Goal: Information Seeking & Learning: Check status

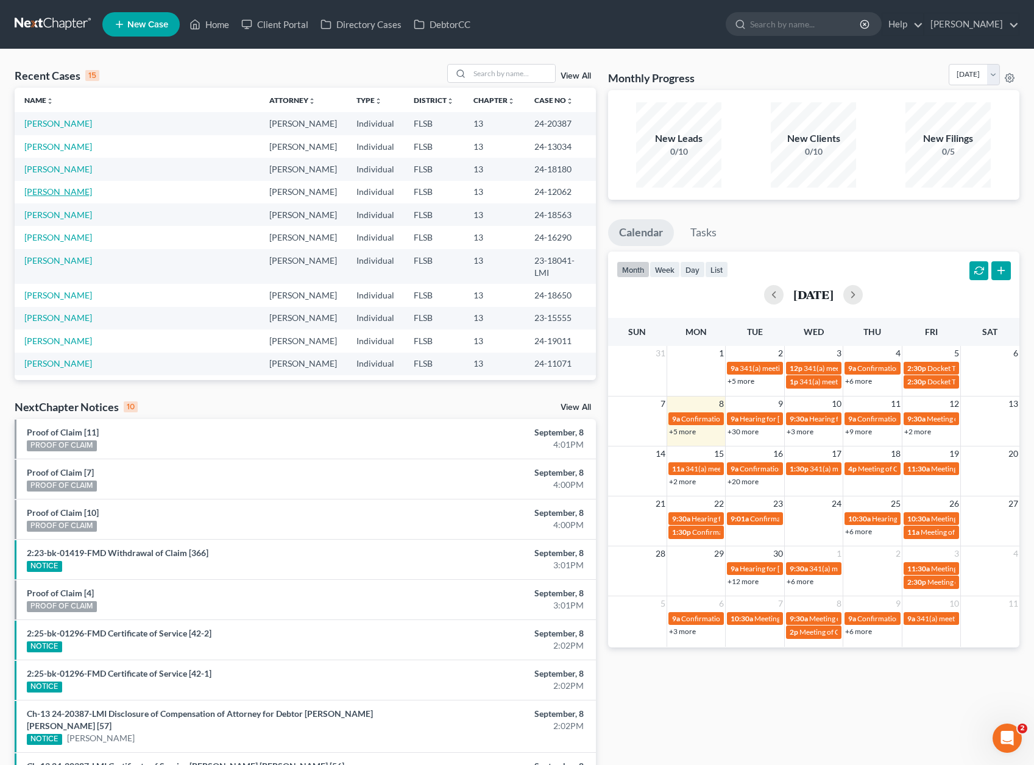
click at [59, 191] on link "[PERSON_NAME]" at bounding box center [58, 191] width 68 height 10
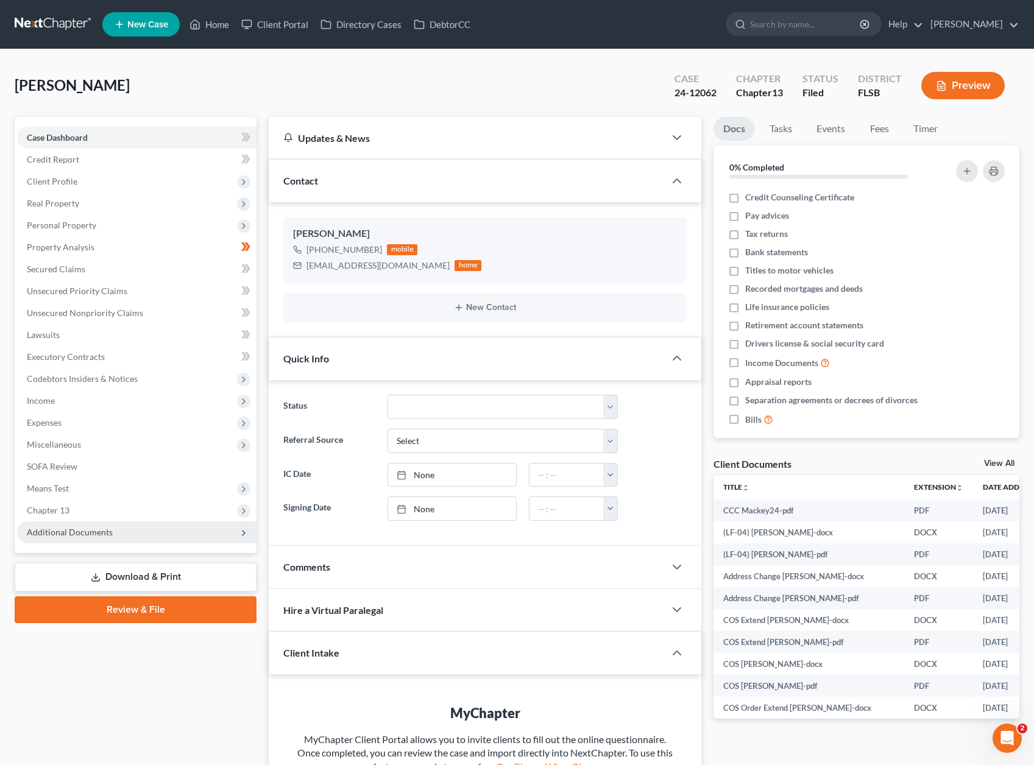
click at [114, 531] on span "Additional Documents" at bounding box center [136, 532] width 239 height 22
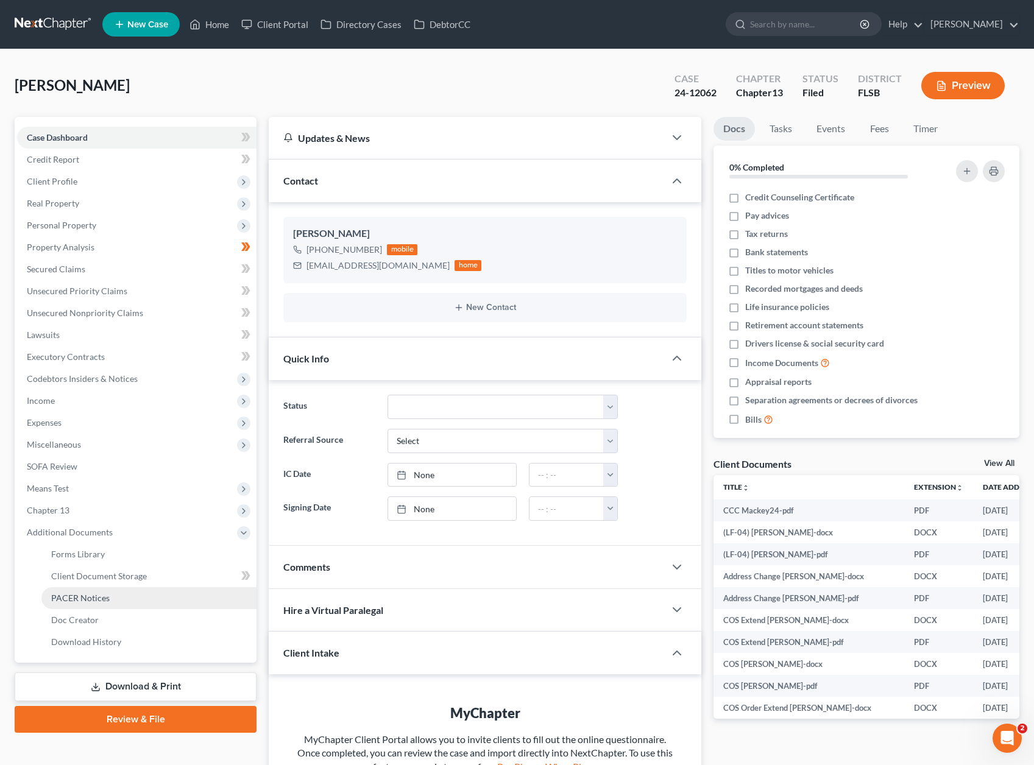
click at [88, 602] on span "PACER Notices" at bounding box center [80, 598] width 58 height 10
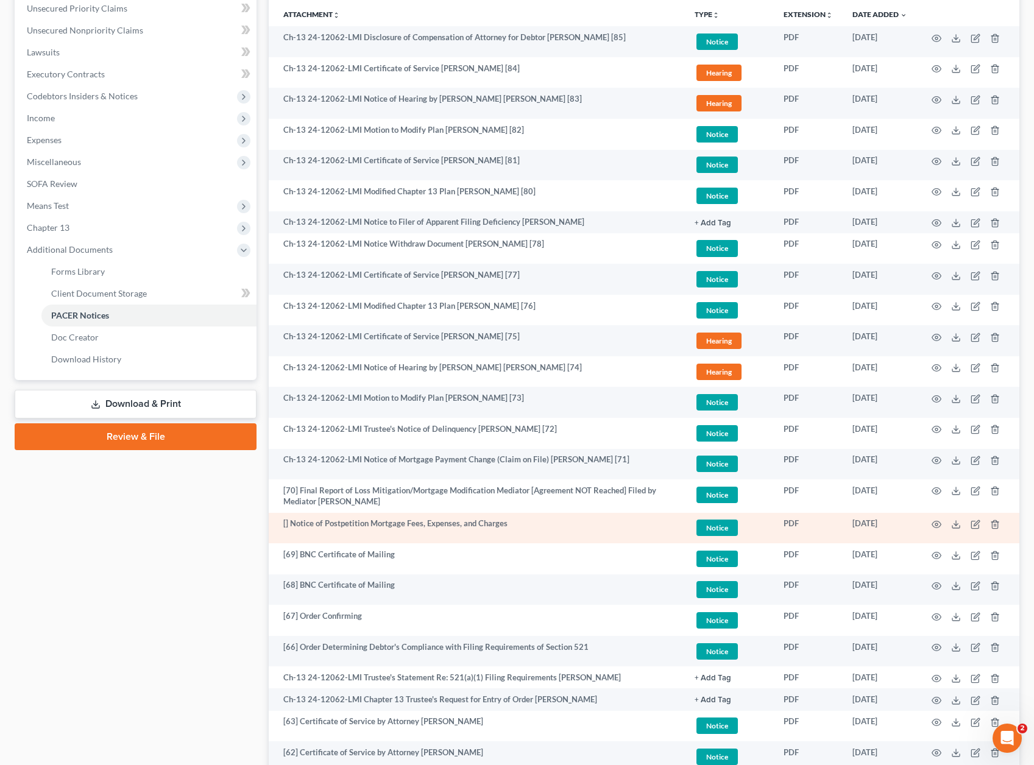
scroll to position [297, 0]
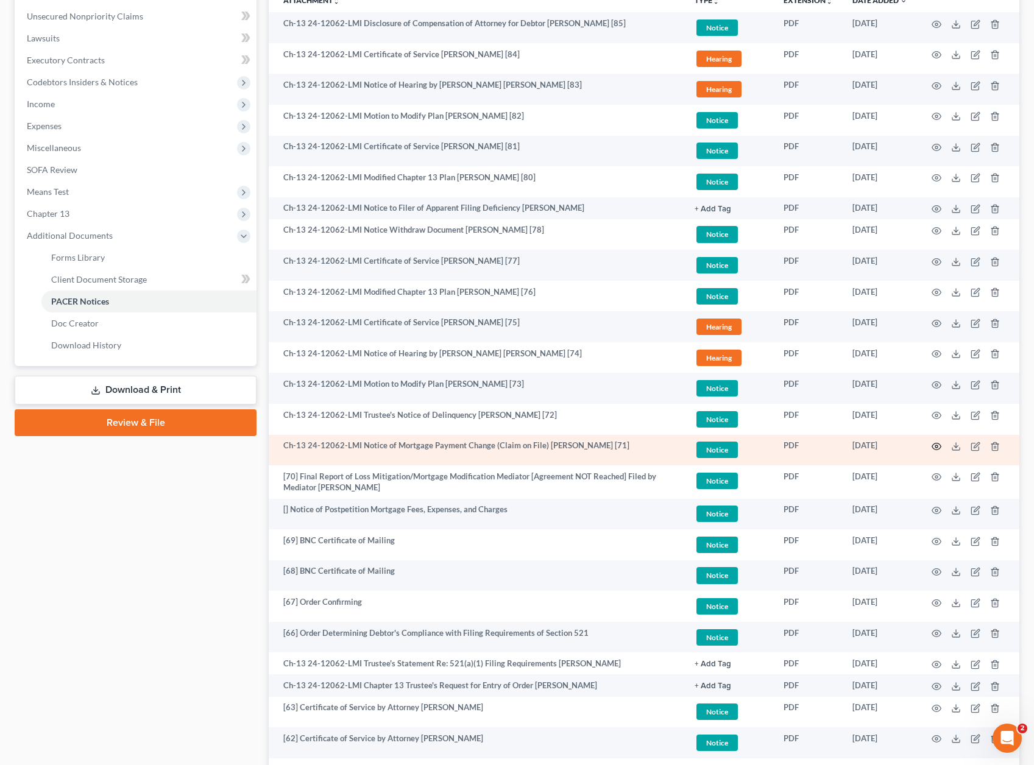
click at [935, 444] on icon "button" at bounding box center [936, 447] width 10 height 10
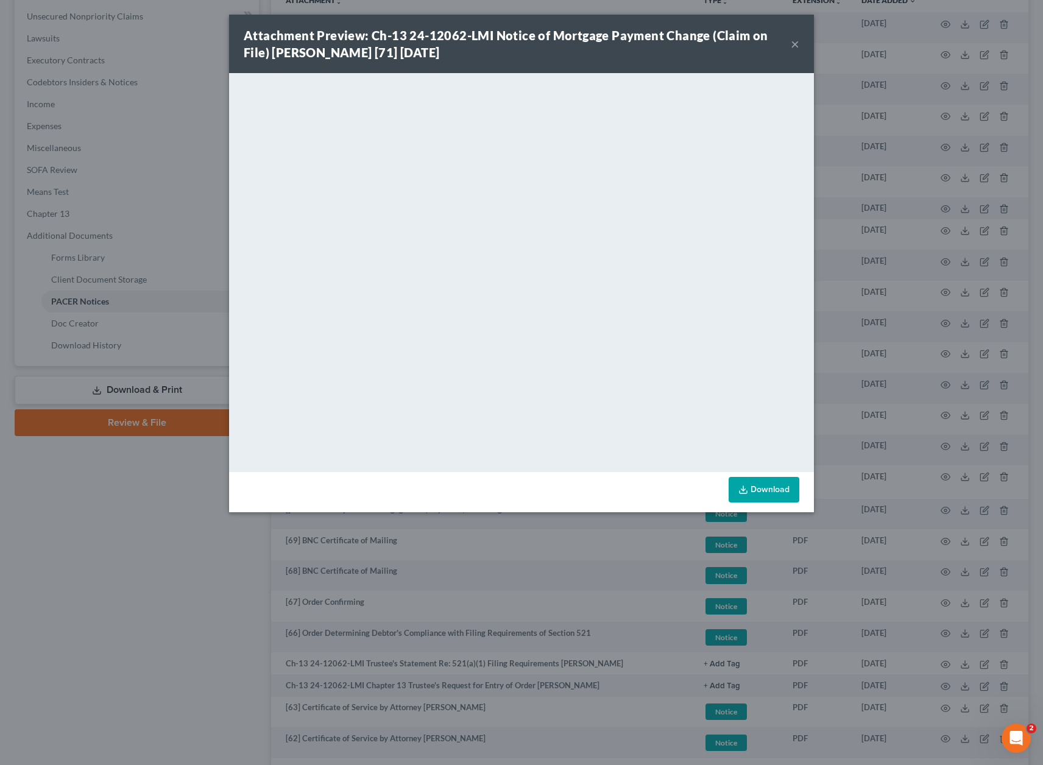
click at [170, 559] on div "Attachment Preview: Ch-13 24-12062-LMI Notice of Mortgage Payment Change (Claim…" at bounding box center [521, 382] width 1043 height 765
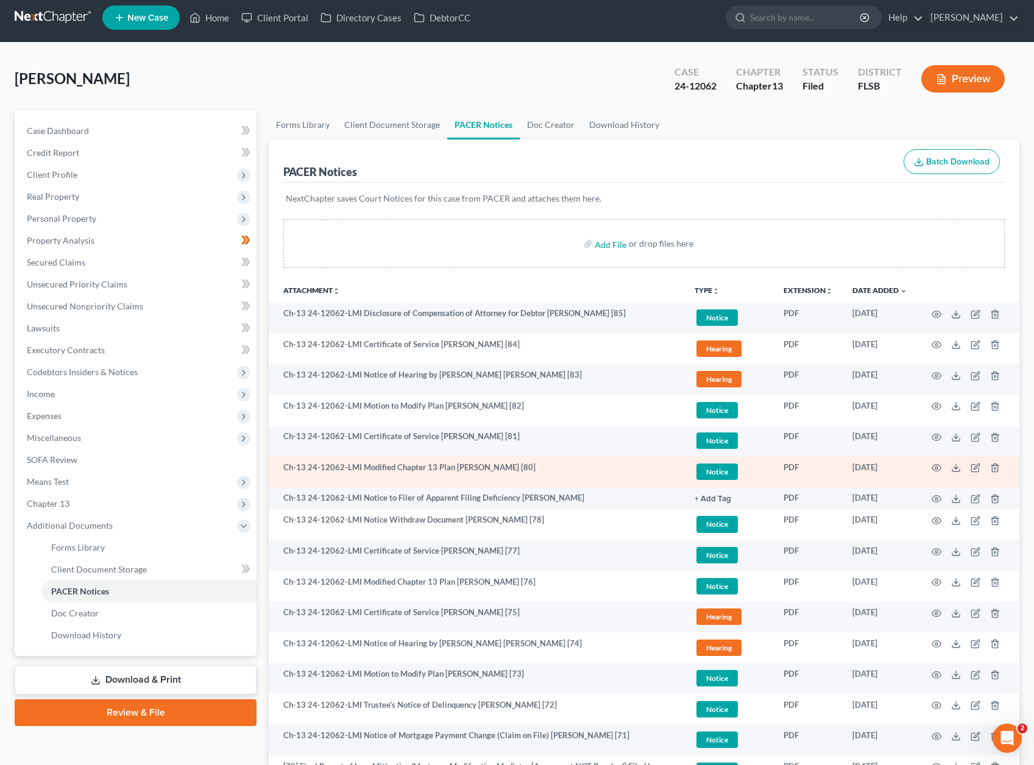
scroll to position [9, 0]
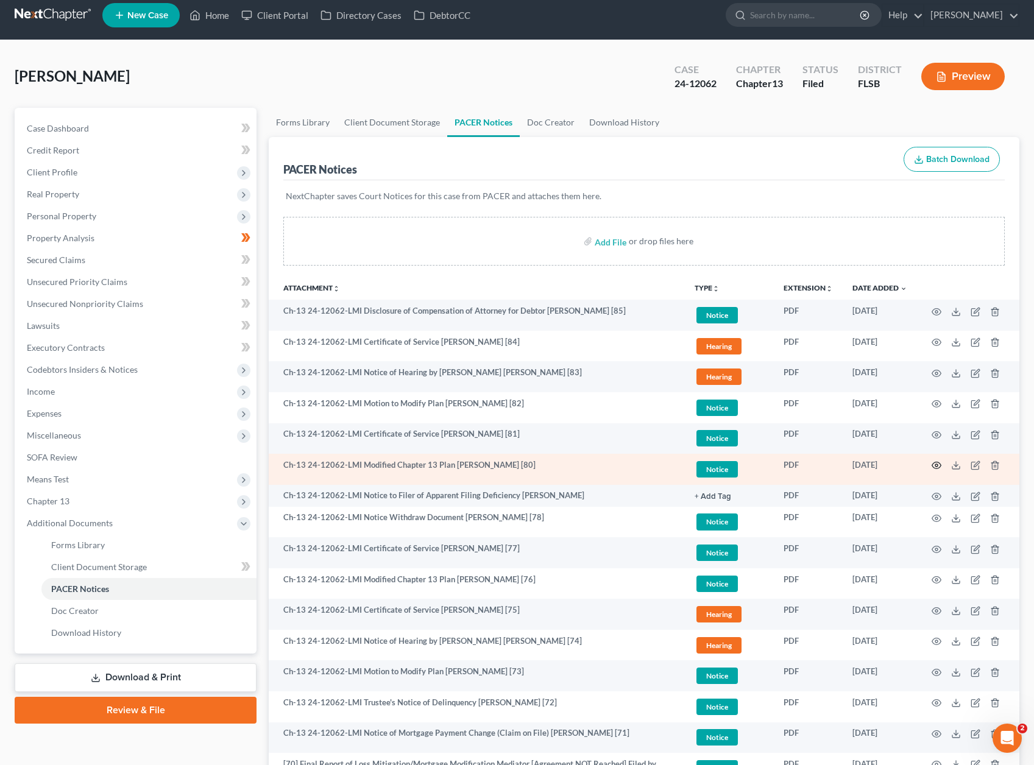
click at [935, 465] on circle "button" at bounding box center [936, 465] width 2 height 2
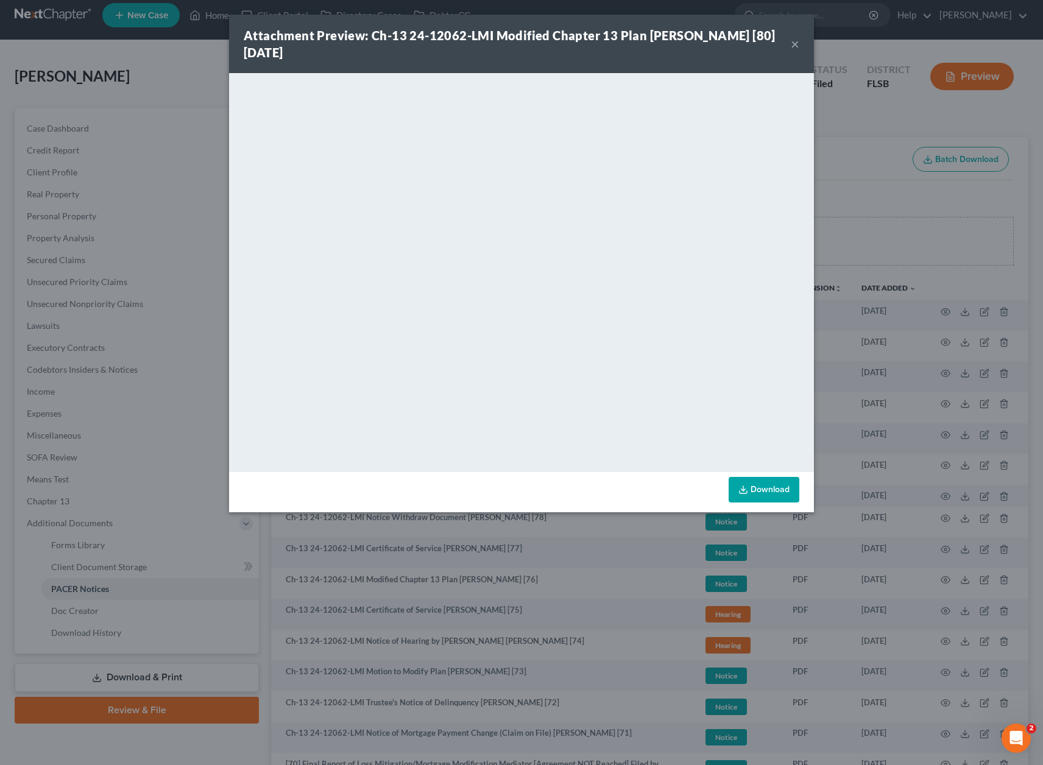
click at [839, 125] on div "Attachment Preview: Ch-13 24-12062-LMI Modified Chapter 13 Plan [PERSON_NAME] […" at bounding box center [521, 382] width 1043 height 765
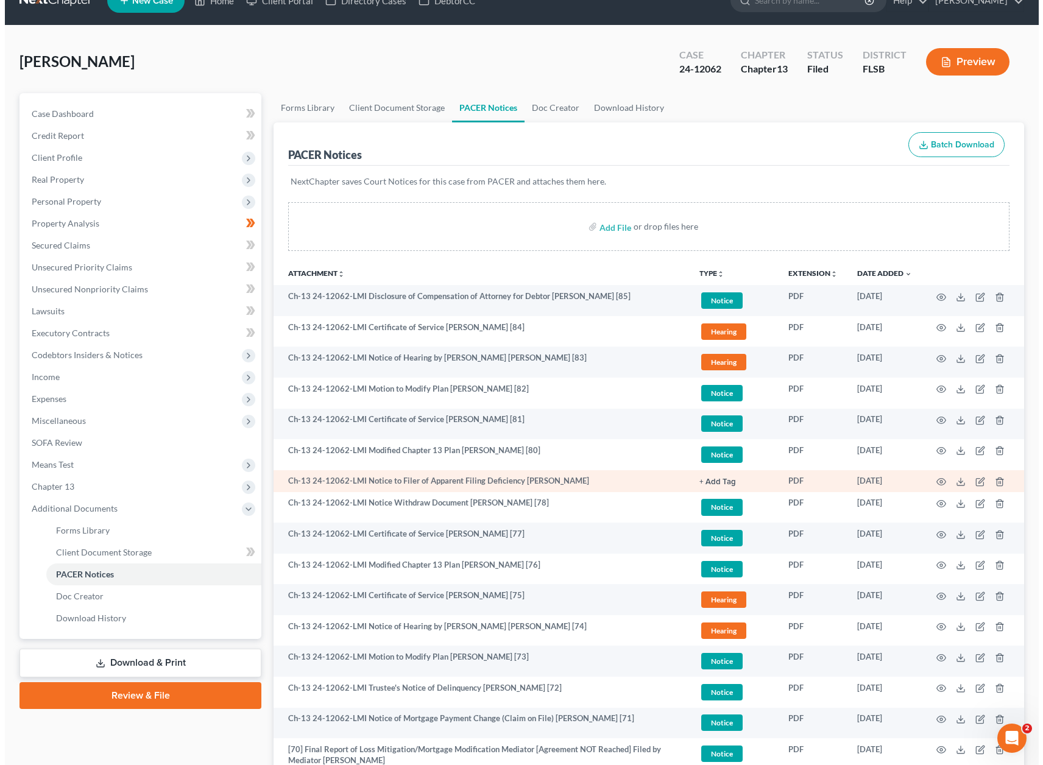
scroll to position [40, 0]
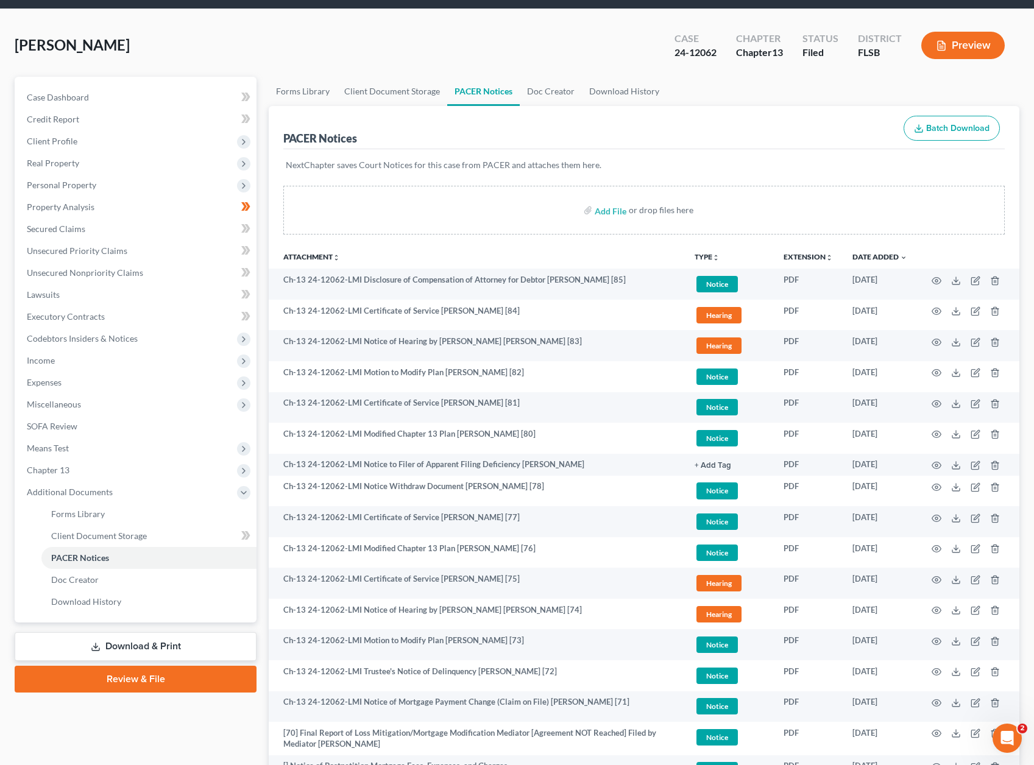
click at [338, 55] on div "[PERSON_NAME] Upgraded Case 24-12062 Chapter Chapter 13 Status Filed District […" at bounding box center [517, 50] width 1005 height 53
click at [331, 51] on div "[PERSON_NAME] Upgraded Case 24-12062 Chapter Chapter 13 Status Filed District […" at bounding box center [517, 50] width 1005 height 53
click at [306, 53] on div "[PERSON_NAME] Upgraded Case 24-12062 Chapter Chapter 13 Status Filed District […" at bounding box center [517, 50] width 1005 height 53
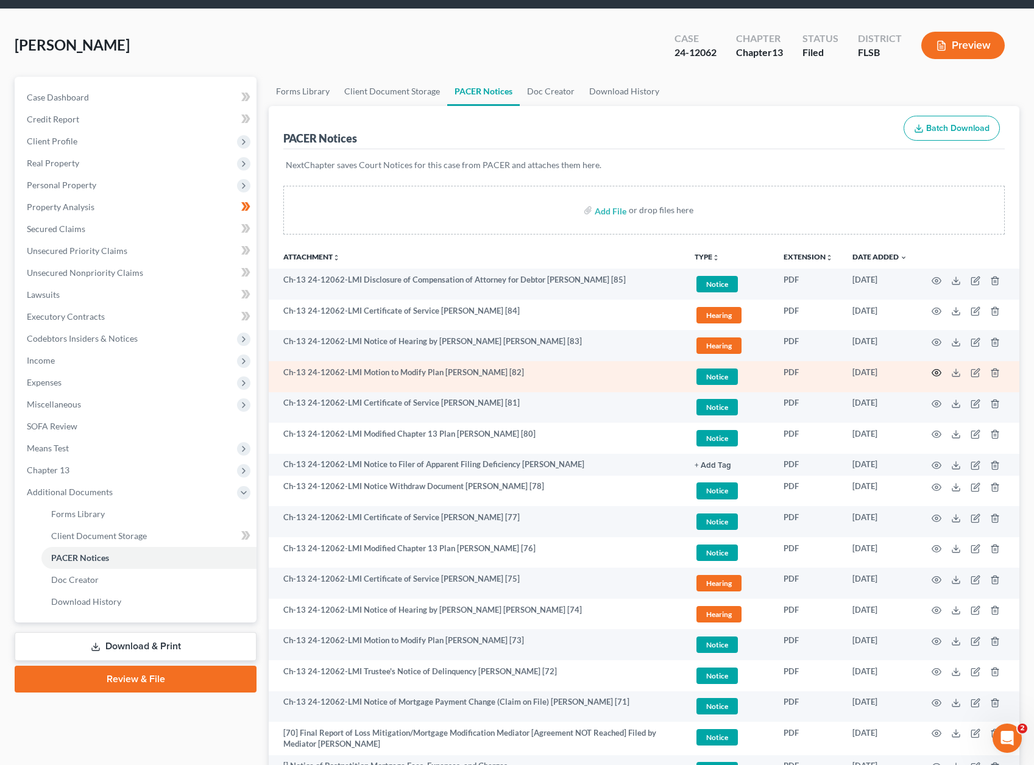
click at [933, 369] on icon "button" at bounding box center [936, 373] width 10 height 10
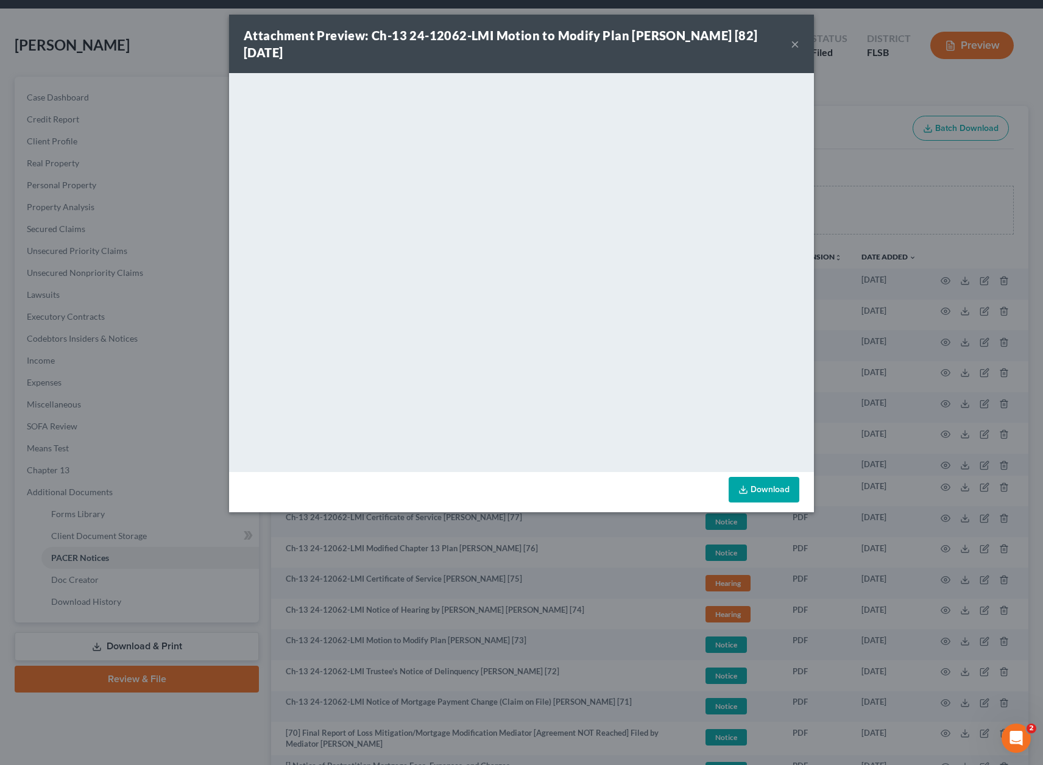
click at [894, 294] on div "Attachment Preview: Ch-13 24-12062-LMI Motion to Modify Plan [PERSON_NAME] [82]…" at bounding box center [521, 382] width 1043 height 765
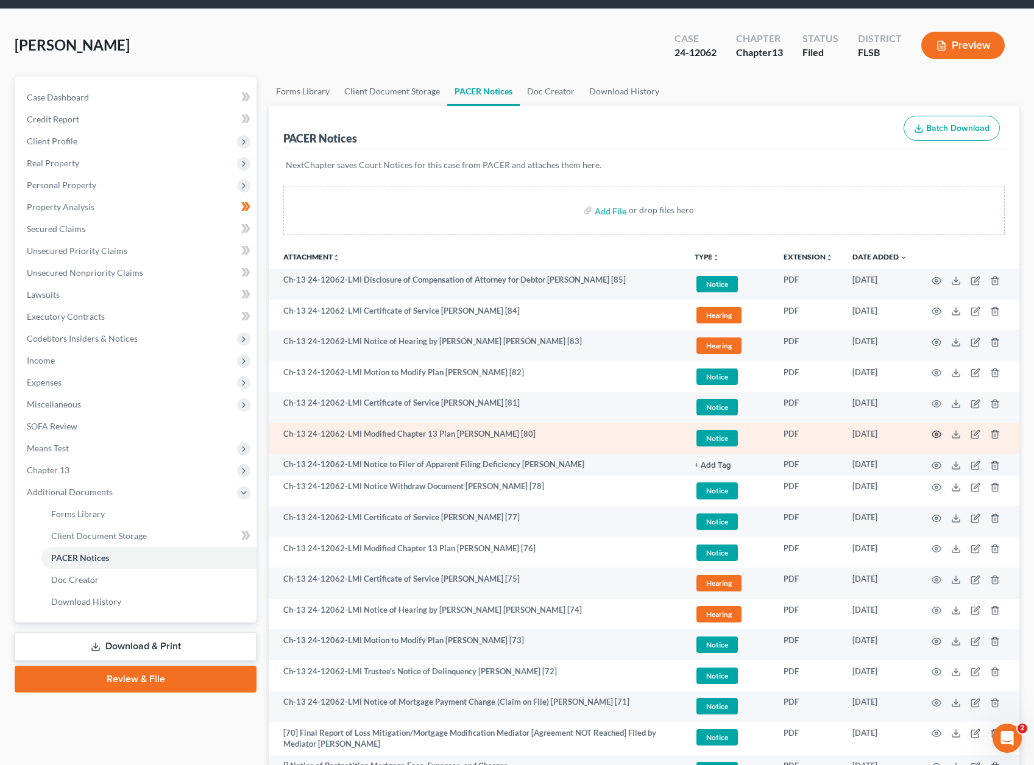
click at [937, 431] on icon "button" at bounding box center [936, 434] width 9 height 7
